Goal: Task Accomplishment & Management: Manage account settings

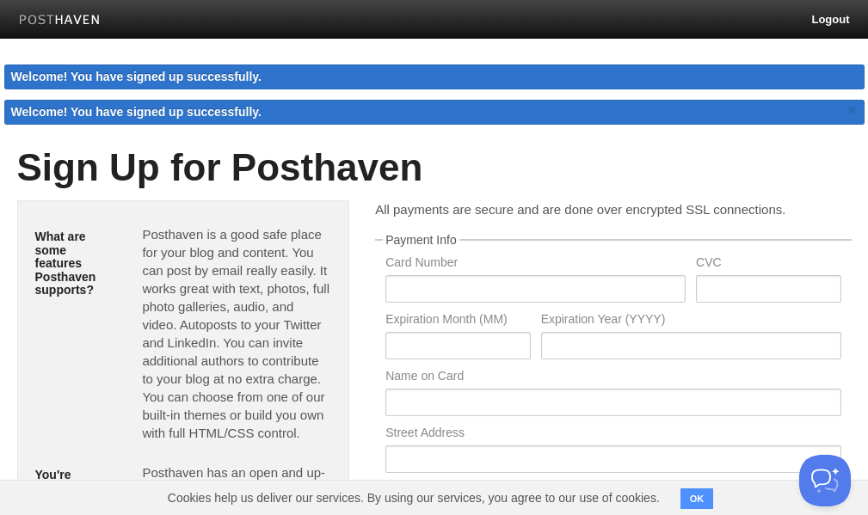
click at [79, 22] on img at bounding box center [60, 21] width 82 height 13
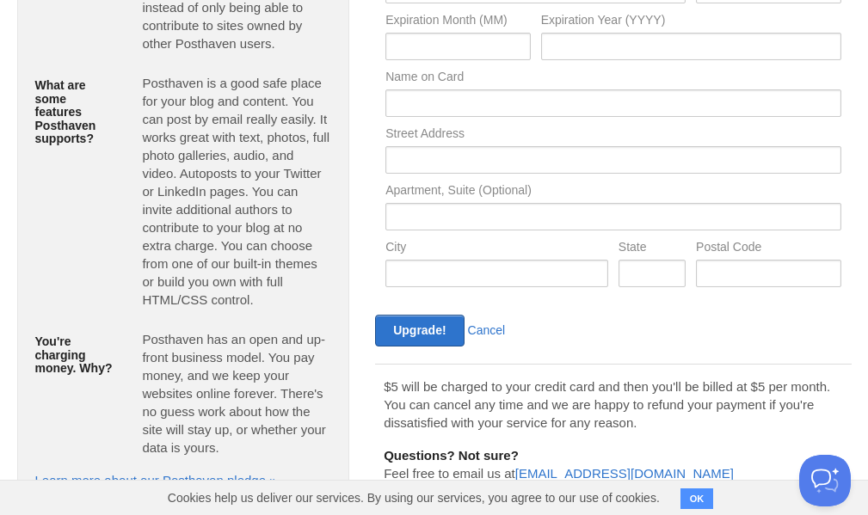
scroll to position [280, 0]
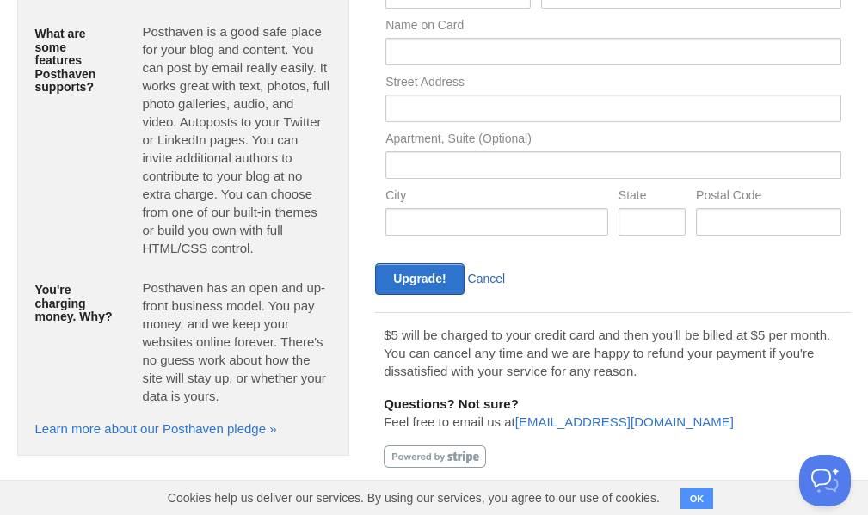
click at [470, 274] on link "Cancel" at bounding box center [487, 279] width 38 height 14
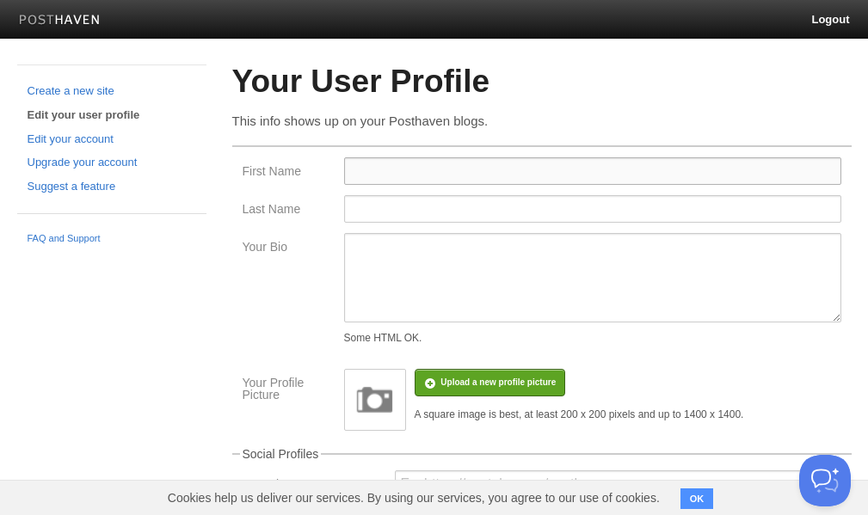
click at [433, 160] on input "First Name" at bounding box center [592, 171] width 497 height 28
type input "Dr.Giselle"
type input "[PERSON_NAME]"
click at [440, 251] on textarea "Your Bio" at bounding box center [592, 277] width 497 height 89
paste textarea "[PERSON_NAME] is a [GEOGRAPHIC_DATA]-based chiropractor specializing in holisti…"
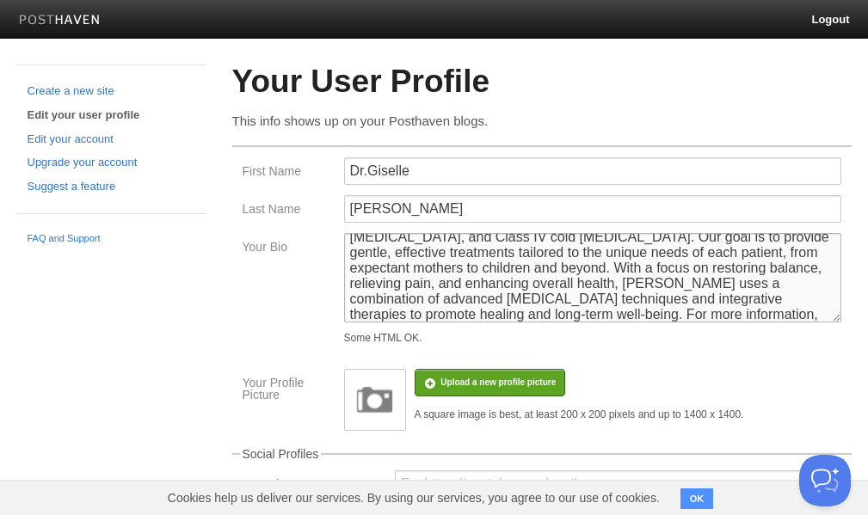
scroll to position [62, 0]
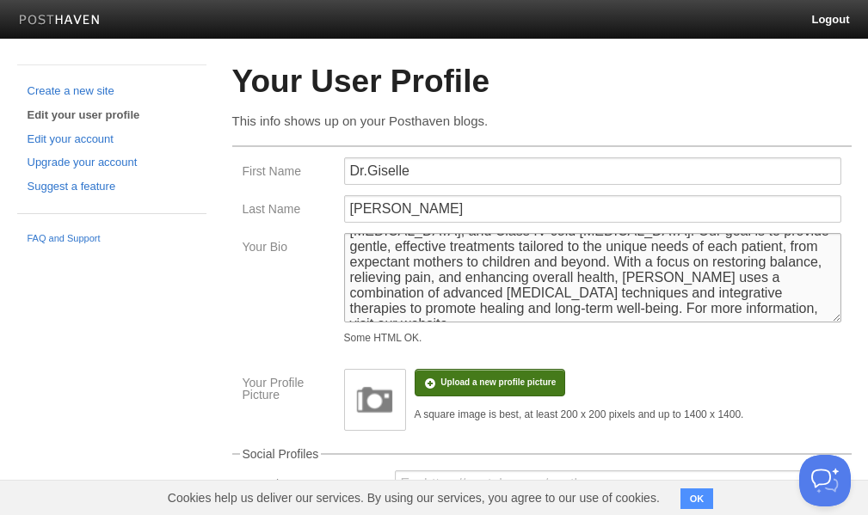
type textarea "[PERSON_NAME] is a [GEOGRAPHIC_DATA]-based chiropractor specializing in holisti…"
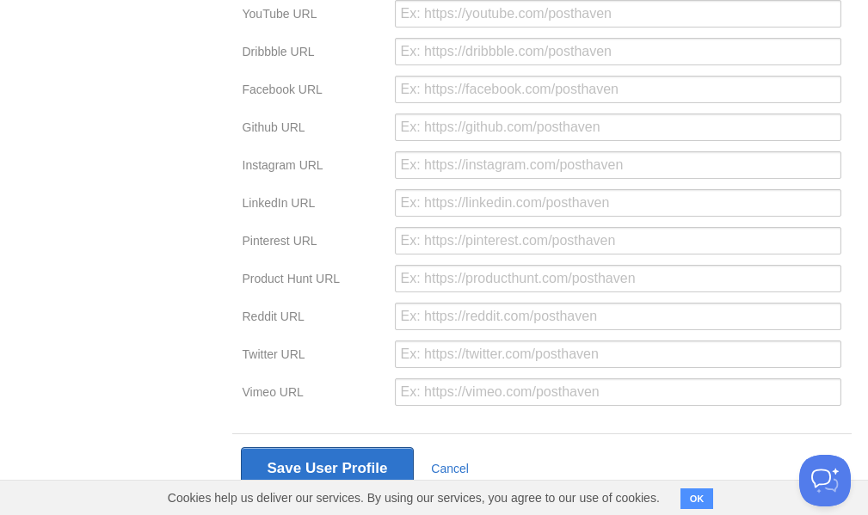
scroll to position [509, 0]
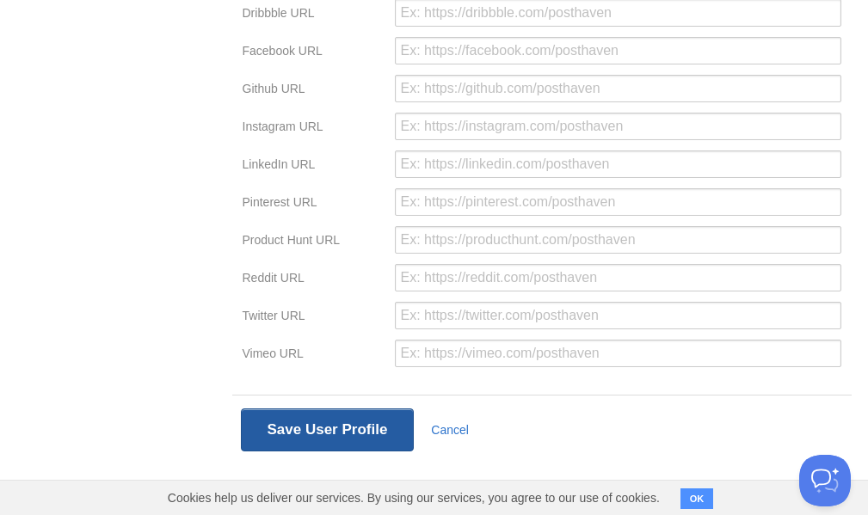
click at [320, 430] on button "Save User Profile" at bounding box center [328, 430] width 174 height 43
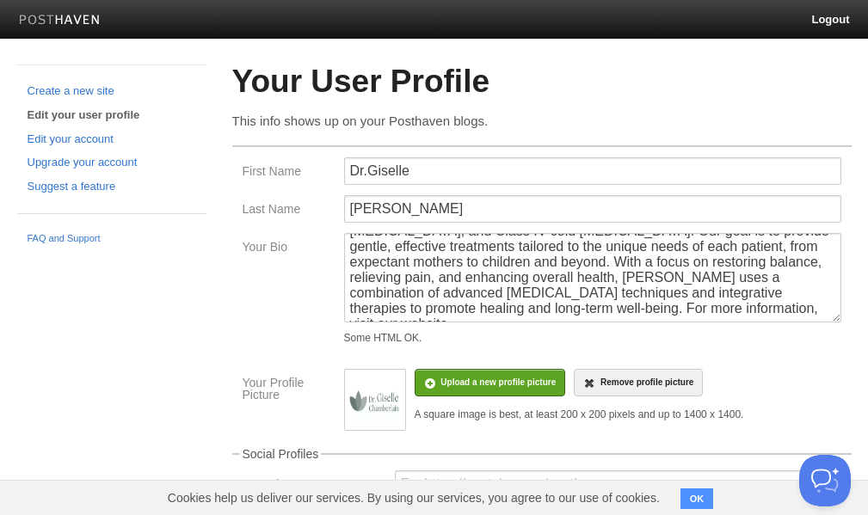
scroll to position [0, 0]
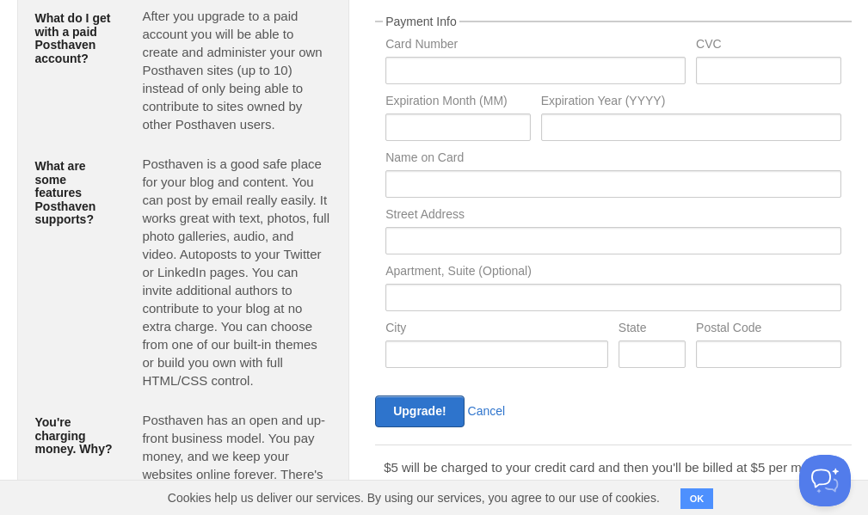
scroll to position [316, 0]
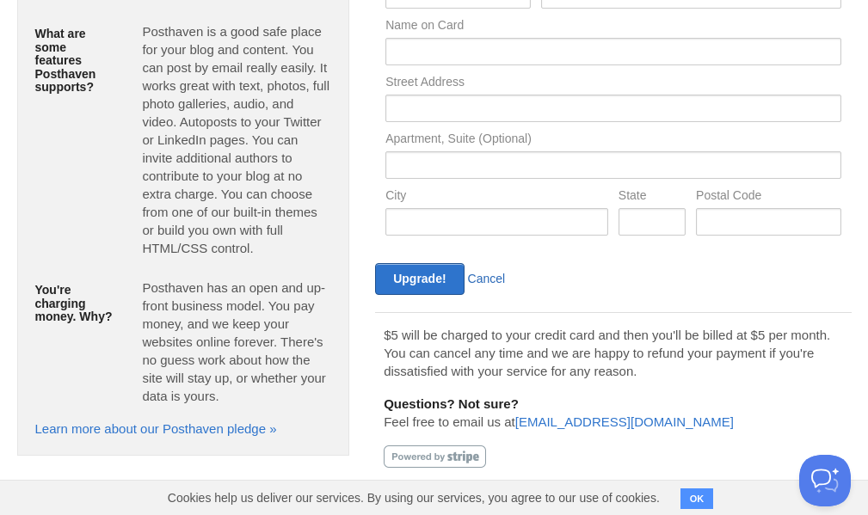
click at [479, 279] on link "Cancel" at bounding box center [487, 279] width 38 height 14
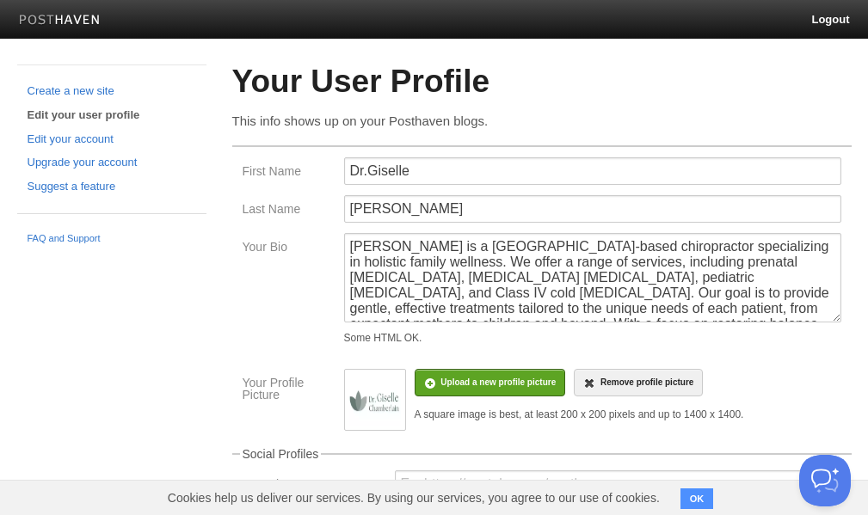
click at [77, 23] on img at bounding box center [60, 21] width 82 height 13
